Goal: Task Accomplishment & Management: Complete application form

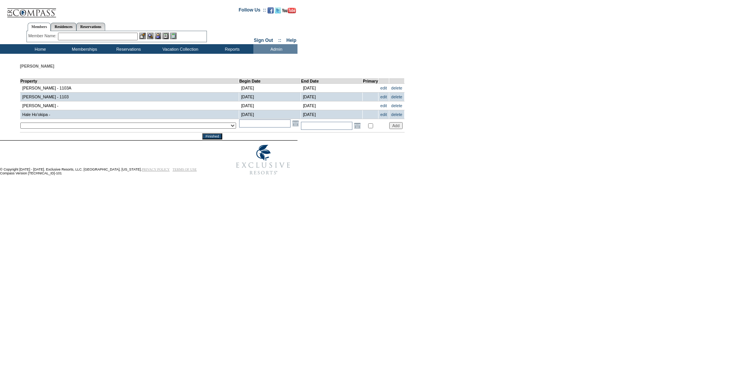
click at [91, 129] on select "__December 7, 2022 – [DATE] - __Holy Land 01 - __Holy Land 02 - __Holy Land 03 …" at bounding box center [128, 125] width 216 height 6
select select "367"
click at [20, 124] on select "__December 7, 2022 – [DATE] - __Holy Land 01 - __Holy Land 02 - __Holy Land 03 …" at bounding box center [128, 125] width 216 height 6
click at [239, 130] on td "Open the calendar popup. << < [DATE] > >> S M T W T F S 36 31 1 2 3 4 5 6 37 7 …" at bounding box center [270, 125] width 62 height 13
click at [239, 126] on input "text" at bounding box center [264, 123] width 51 height 8
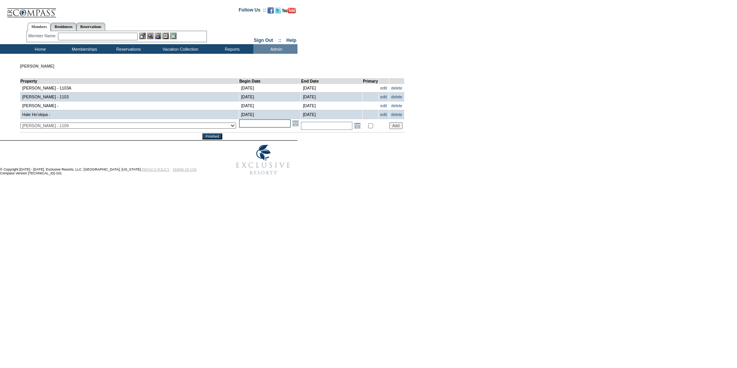
type input "[DATE]"
click at [301, 130] on input "text" at bounding box center [326, 126] width 51 height 8
type input "[DATE]"
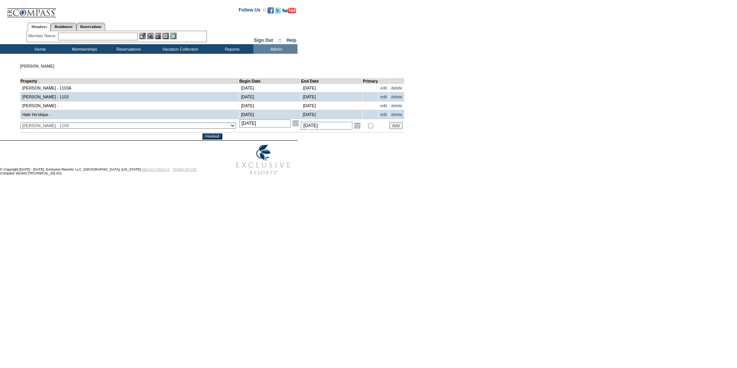
click at [389, 128] on input "Add" at bounding box center [395, 125] width 13 height 7
